Goal: Task Accomplishment & Management: Manage account settings

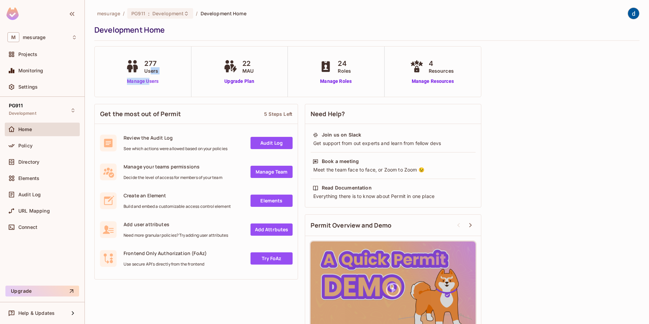
drag, startPoint x: 151, startPoint y: 75, endPoint x: 147, endPoint y: 80, distance: 6.3
click at [147, 80] on div "277 Users Manage Users" at bounding box center [143, 71] width 38 height 26
click at [146, 81] on link "Manage Users" at bounding box center [143, 81] width 38 height 7
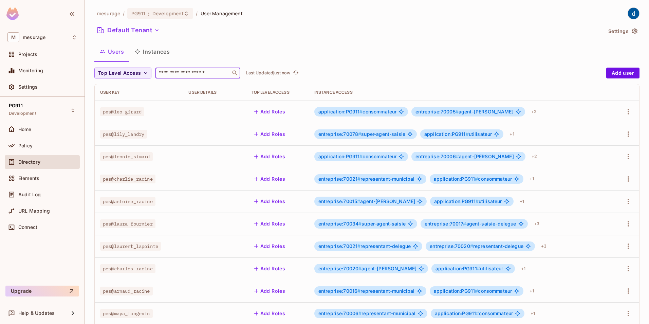
click at [179, 75] on input "text" at bounding box center [193, 73] width 71 height 7
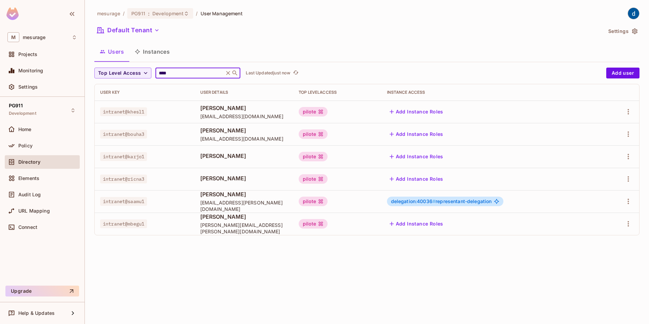
type input "****"
click at [244, 242] on div "mesurage / PG911 : Development / User Management Default Tenant Settings Users …" at bounding box center [367, 162] width 564 height 324
